Goal: Navigation & Orientation: Find specific page/section

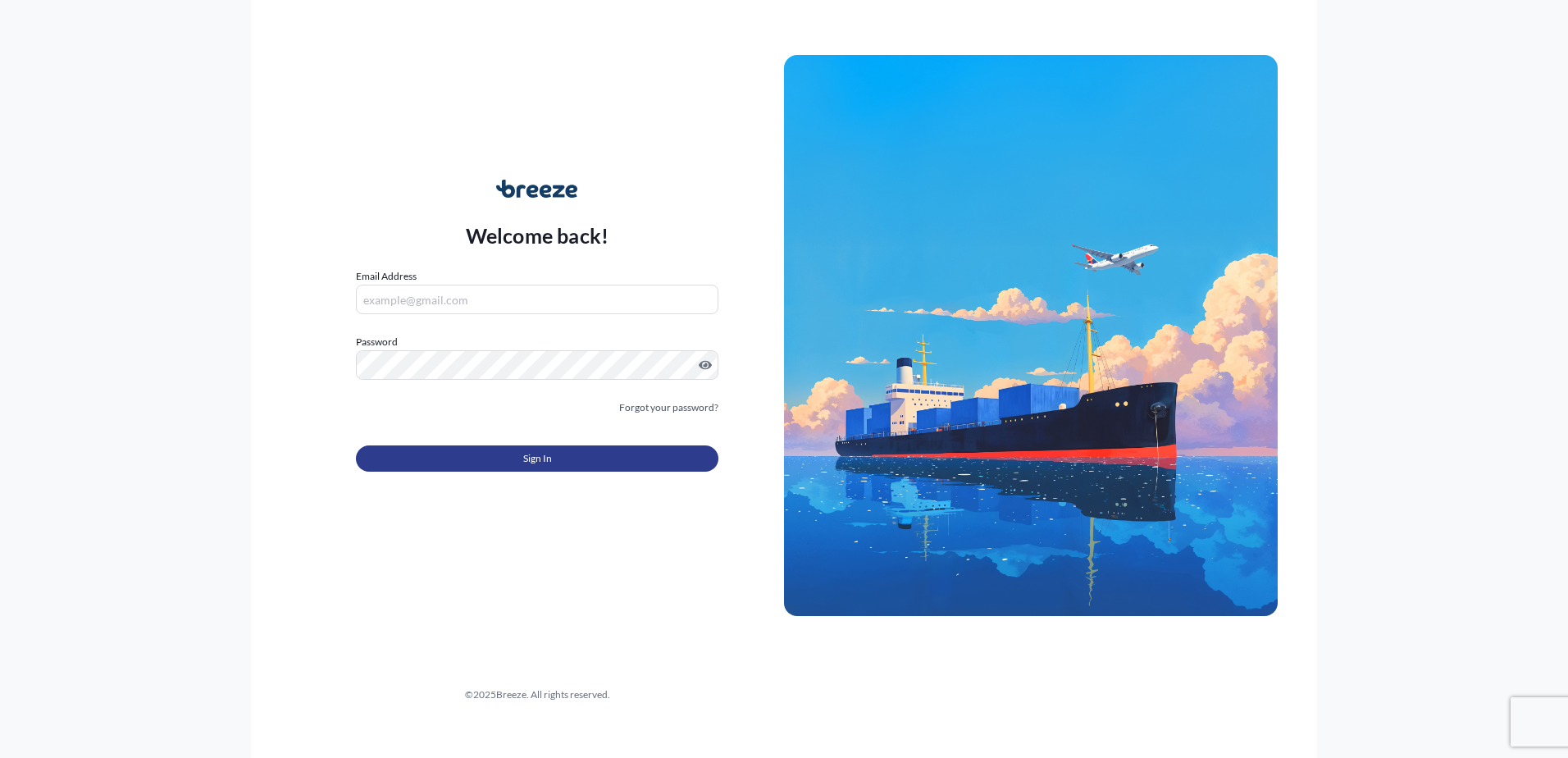
type input "[PERSON_NAME][EMAIL_ADDRESS][DOMAIN_NAME]"
click at [549, 459] on span "Sign In" at bounding box center [537, 458] width 29 height 17
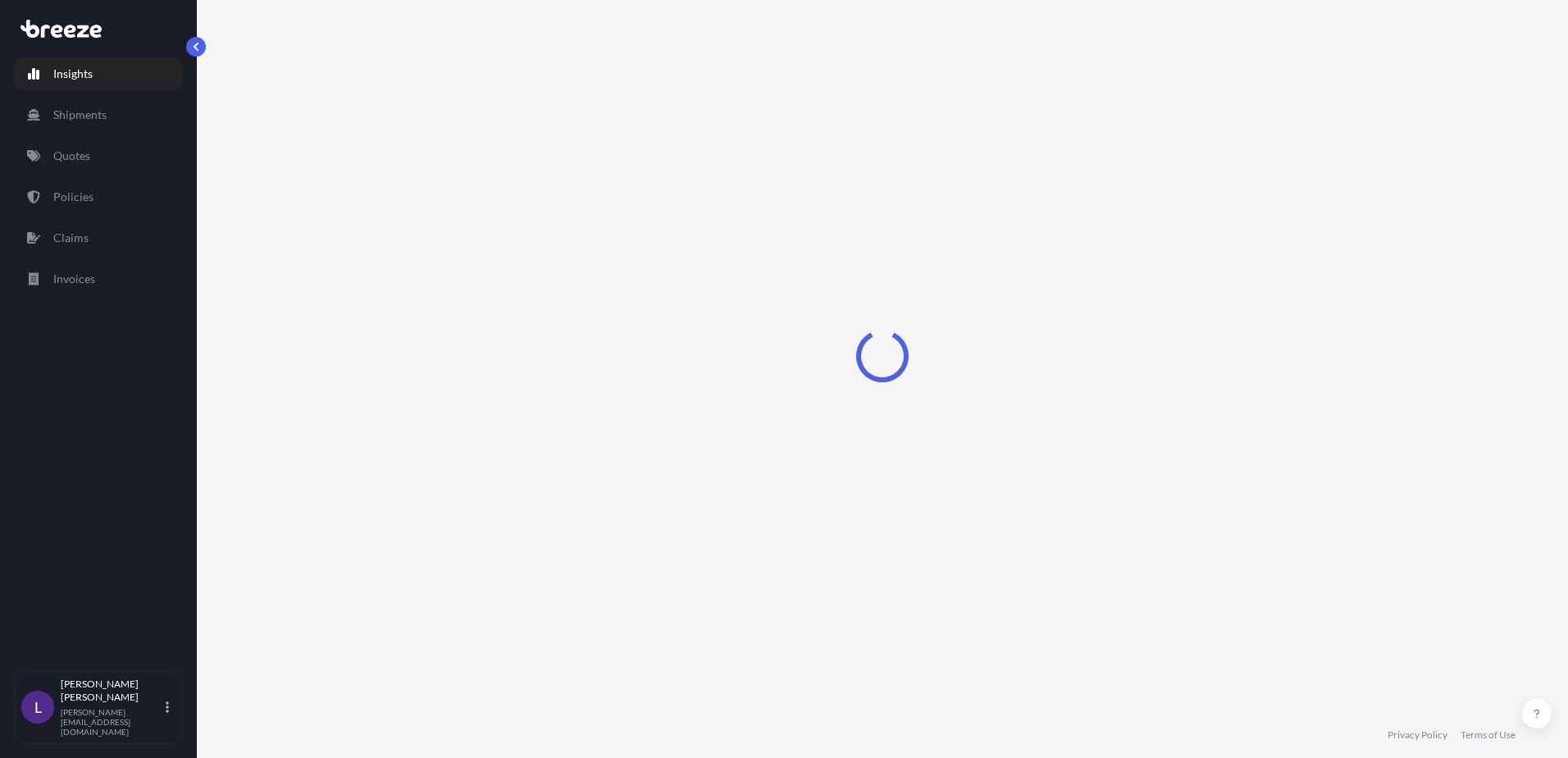
select select "2025"
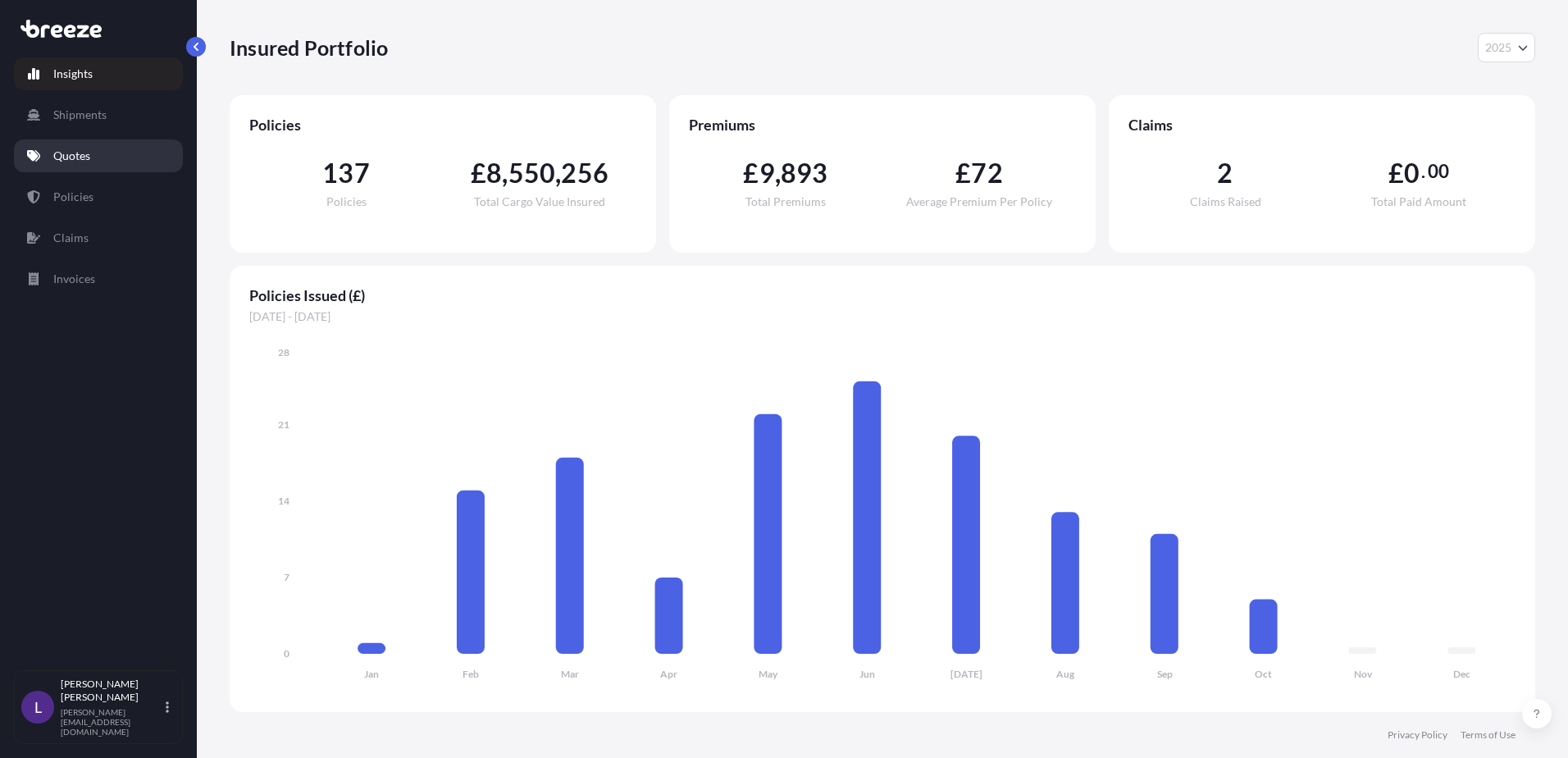
click at [75, 153] on p "Quotes" at bounding box center [72, 155] width 37 height 17
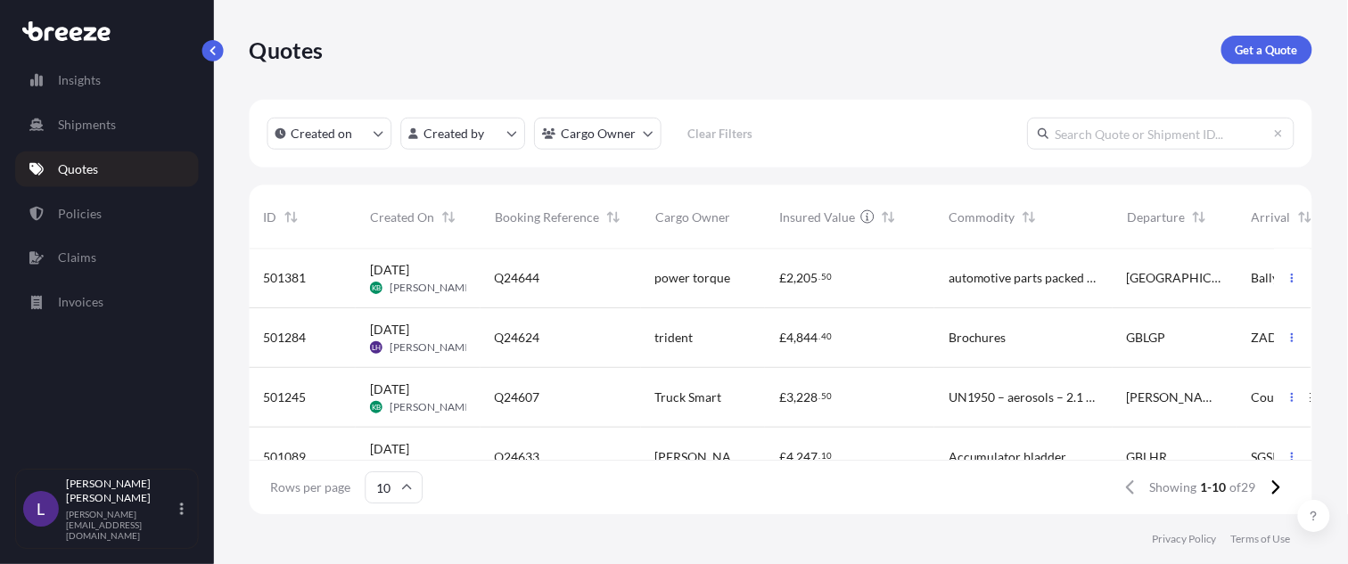
scroll to position [261, 1049]
